Goal: Task Accomplishment & Management: Complete application form

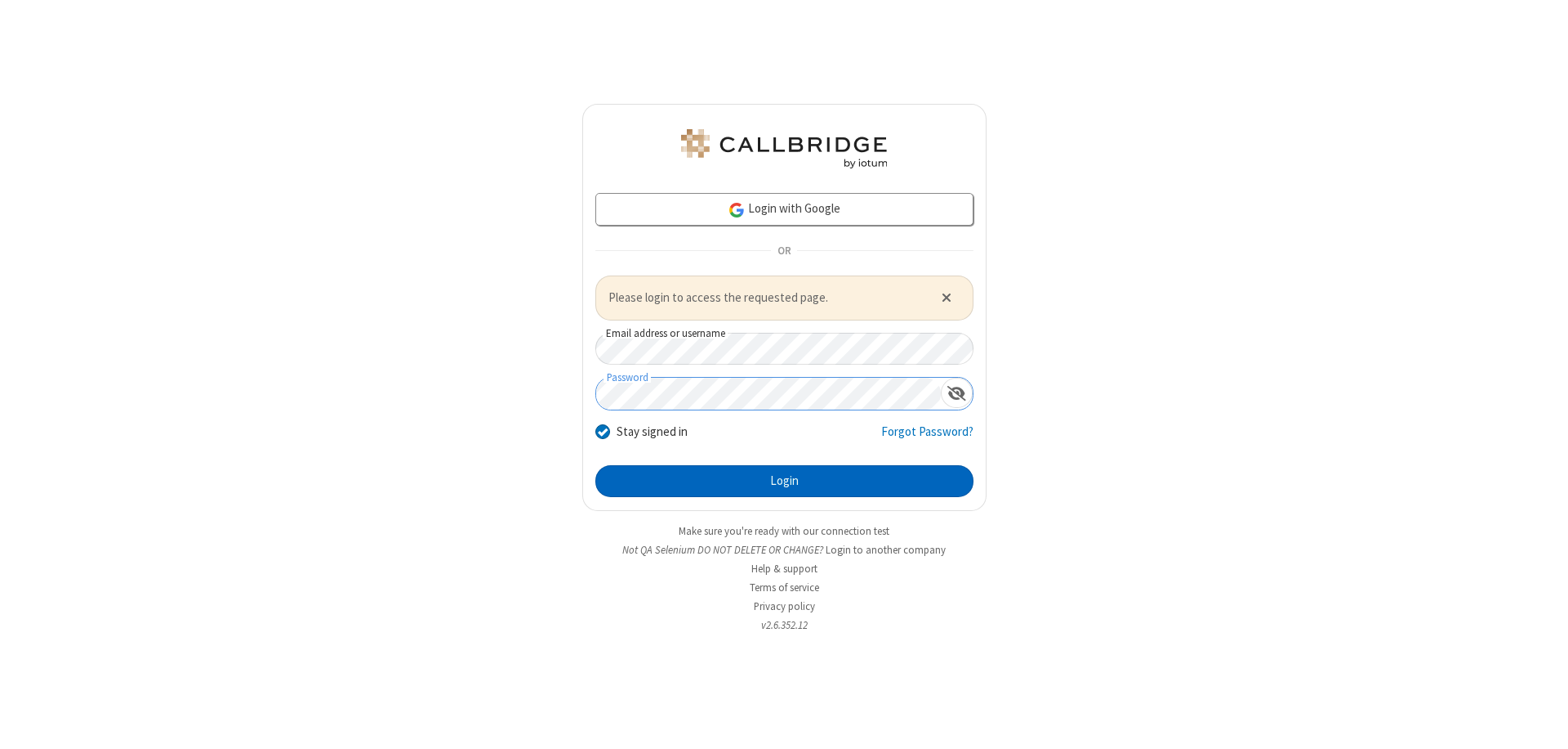
click at [784, 481] on button "Login" at bounding box center [785, 481] width 378 height 33
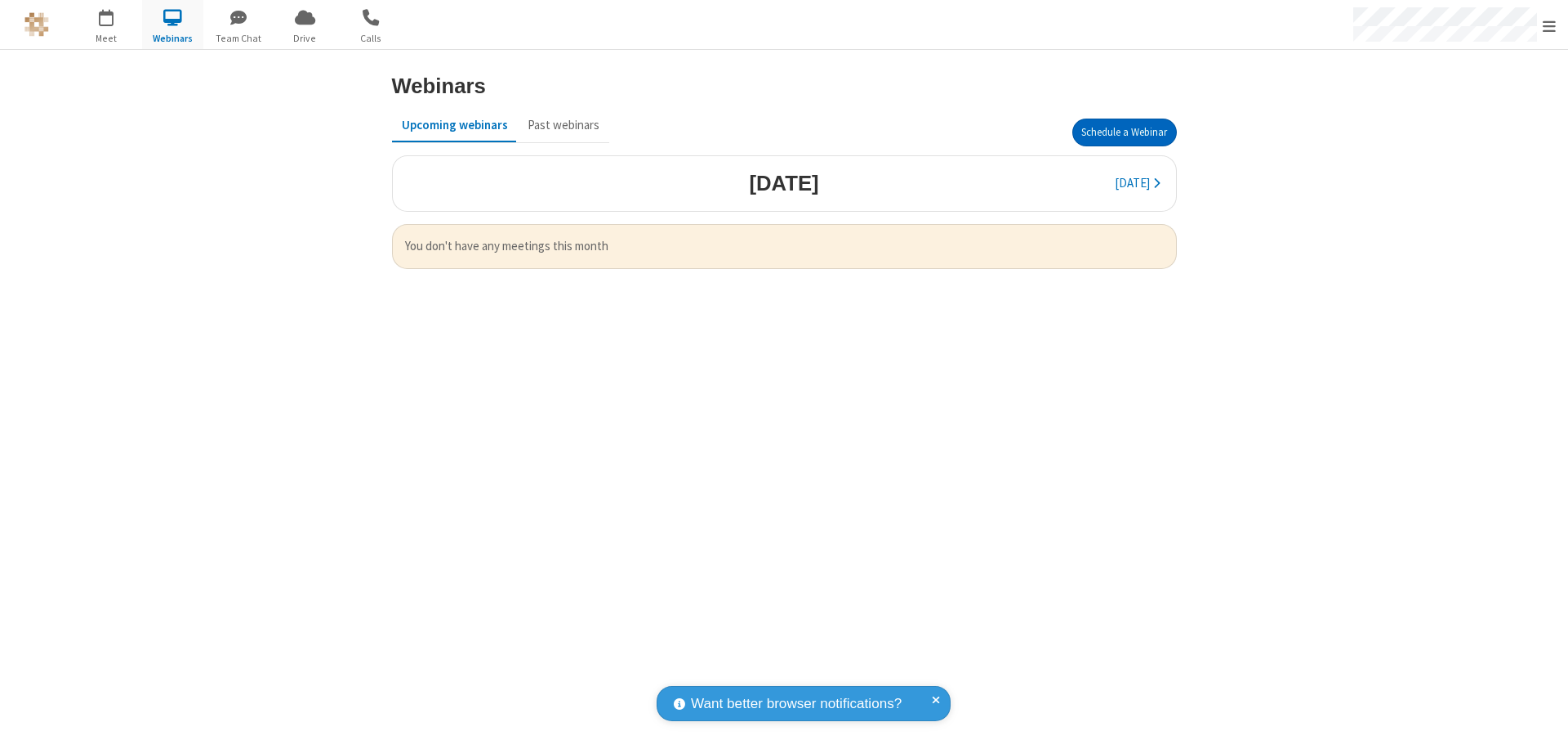
click at [1124, 132] on button "Schedule a Webinar" at bounding box center [1124, 132] width 104 height 28
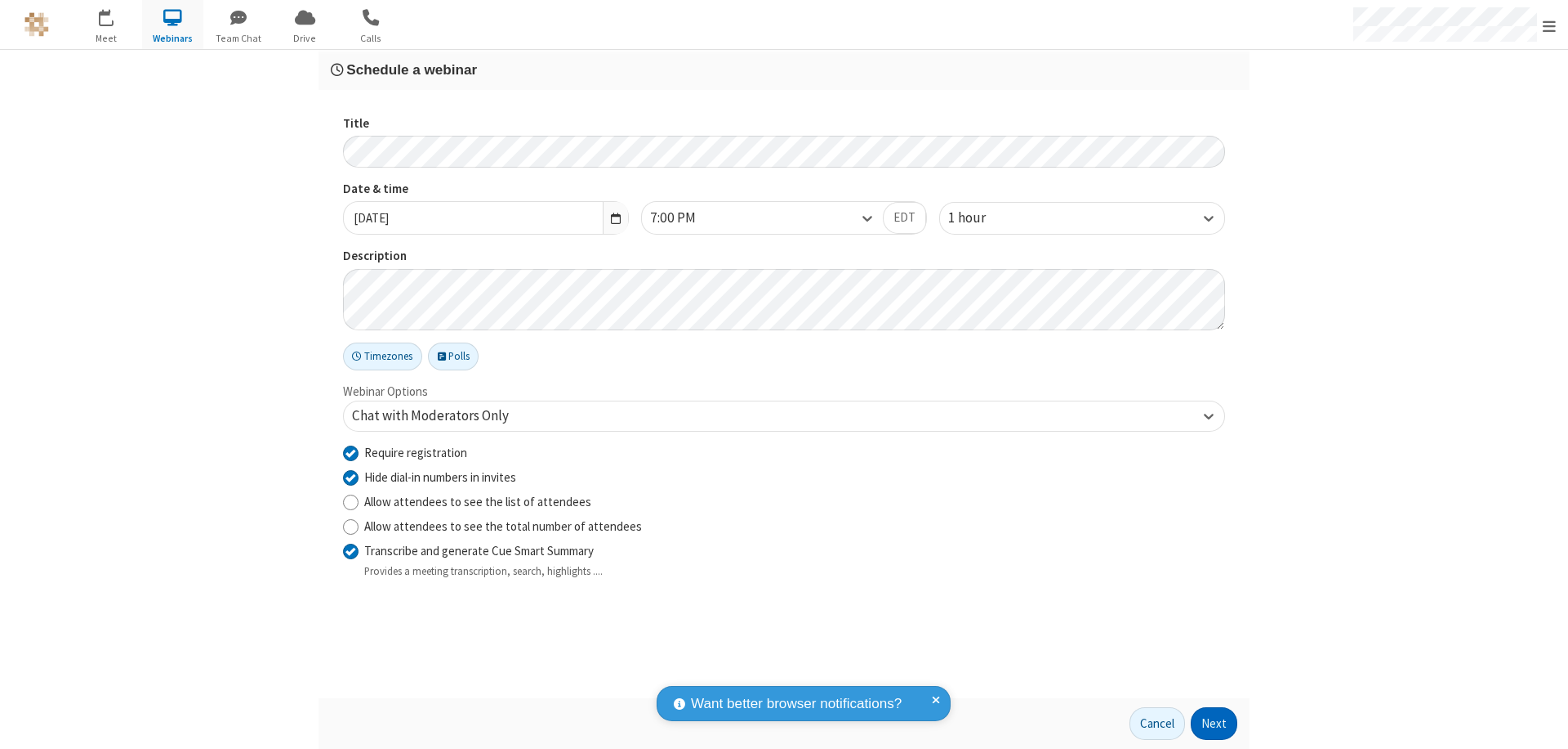
click at [1215, 724] on button "Next" at bounding box center [1214, 724] width 46 height 33
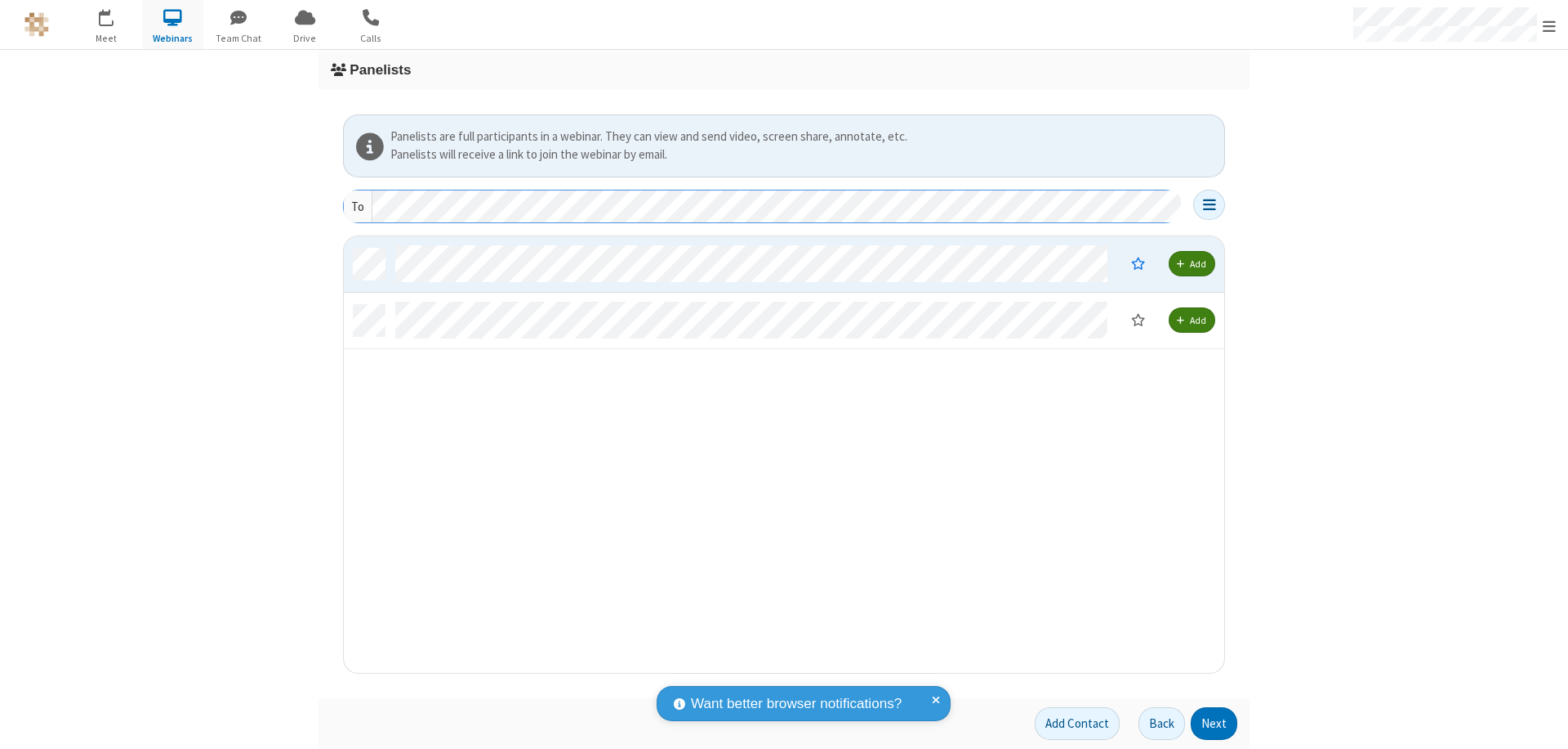
scroll to position [424, 868]
click at [1215, 724] on button "Next" at bounding box center [1214, 724] width 46 height 33
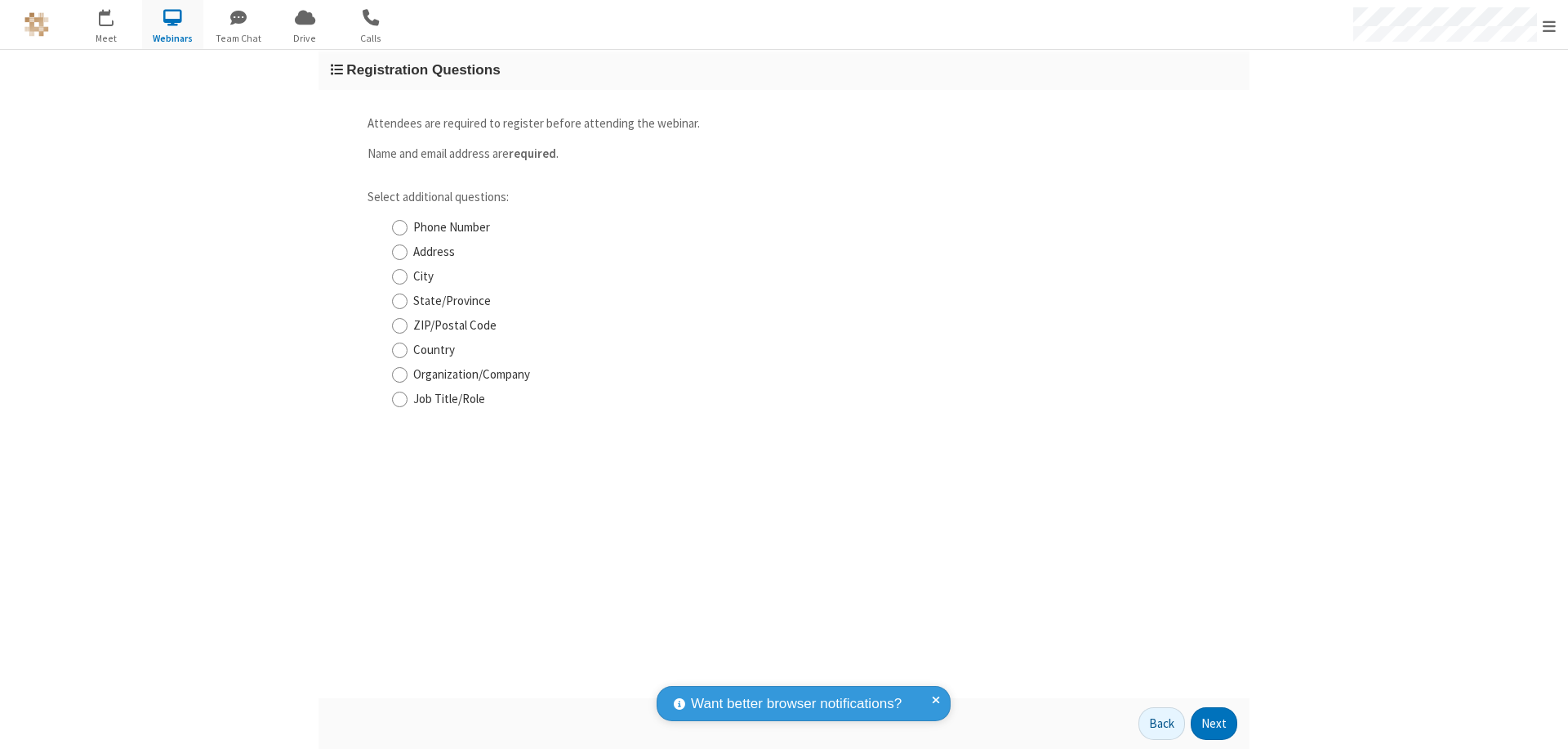
click at [399, 227] on input "Phone Number" at bounding box center [399, 227] width 15 height 17
checkbox input "true"
click at [1215, 724] on button "Next" at bounding box center [1214, 724] width 46 height 33
